Goal: Entertainment & Leisure: Browse casually

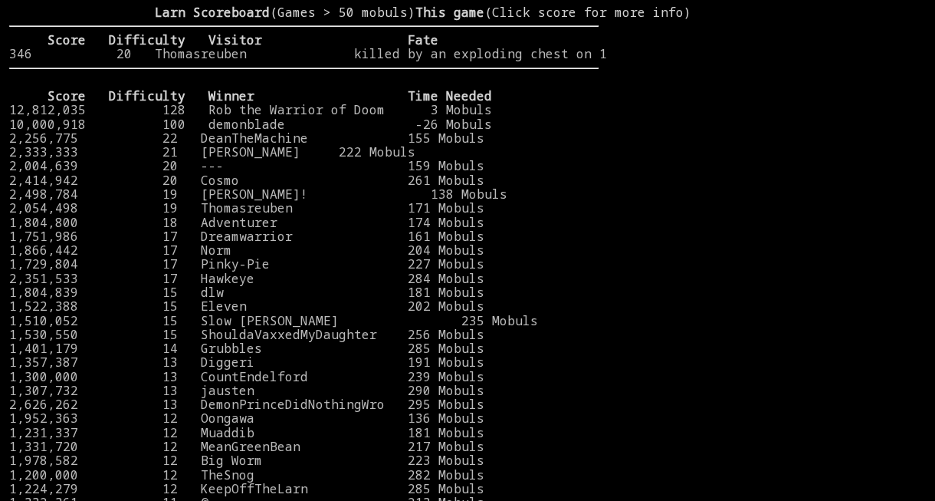
click at [826, 127] on stats at bounding box center [762, 240] width 327 height 471
click at [804, 143] on stats at bounding box center [762, 240] width 327 height 471
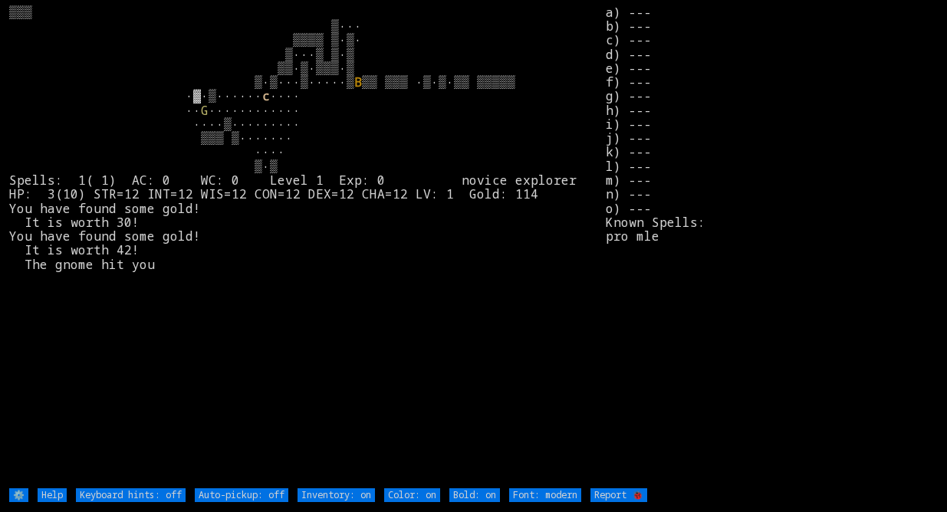
type off "Auto-pickup: on"
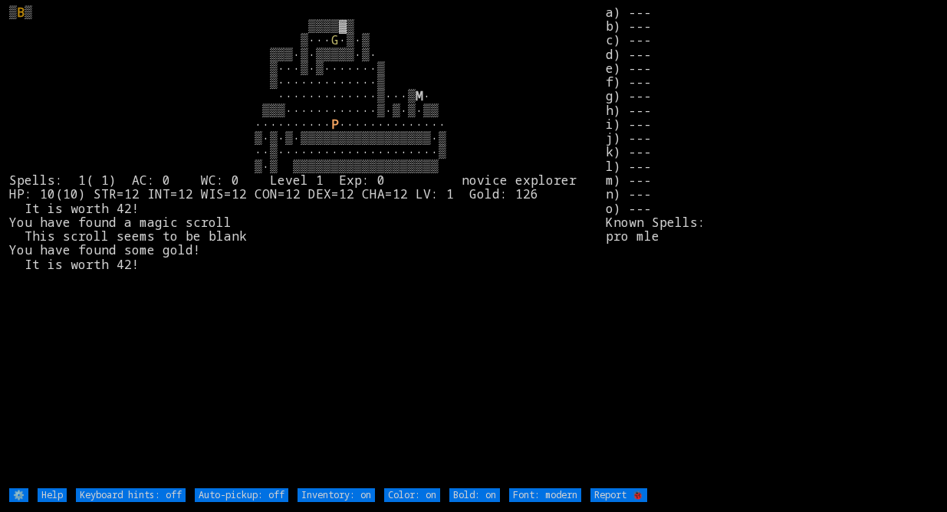
type off "Auto-pickup: on"
